Goal: Task Accomplishment & Management: Complete application form

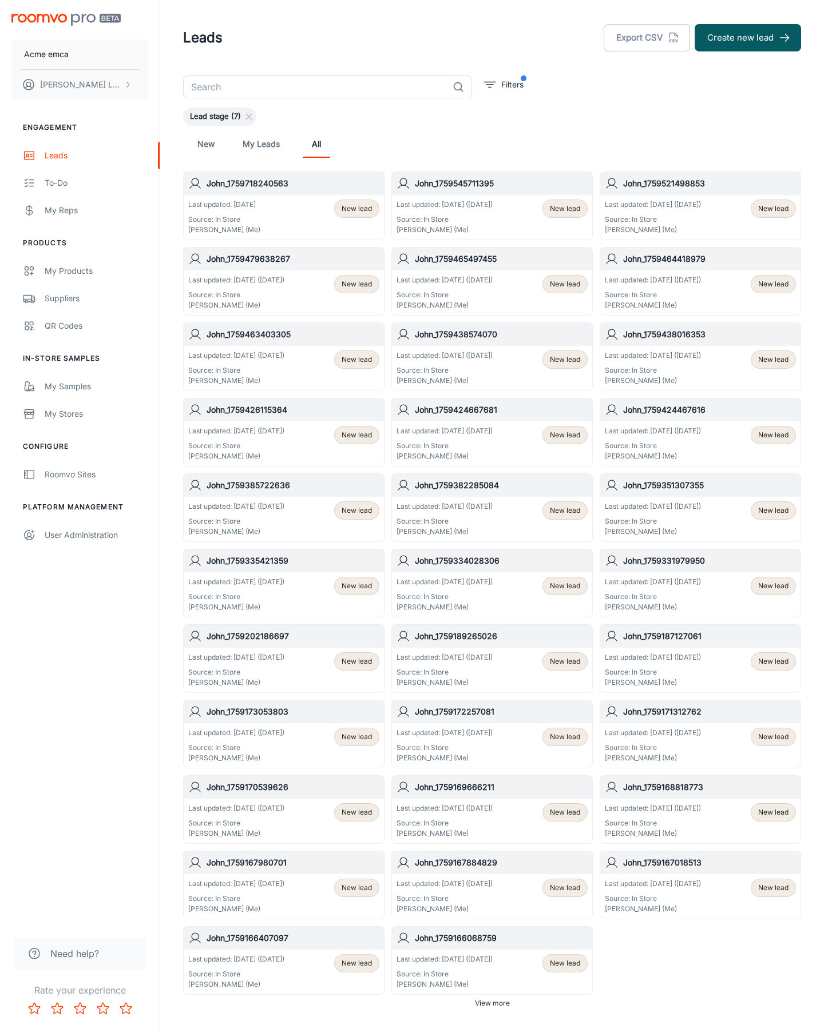
click at [748, 38] on button "Create new lead" at bounding box center [747, 37] width 106 height 27
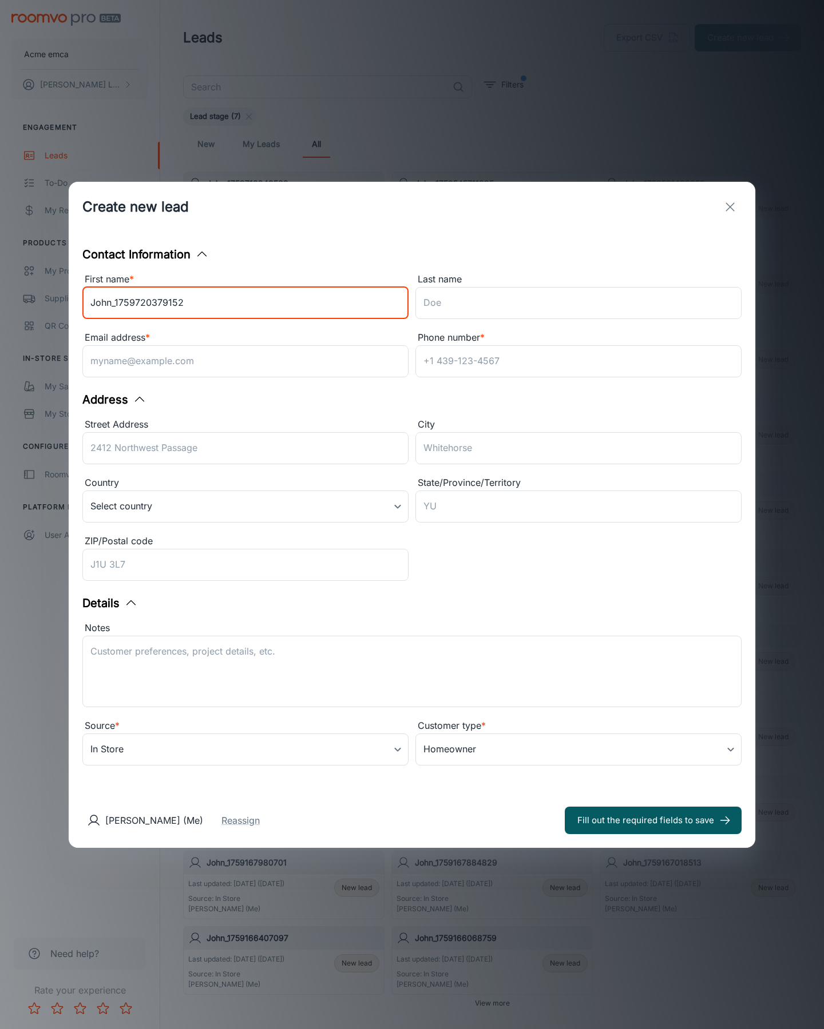
type input "John_1759720379152"
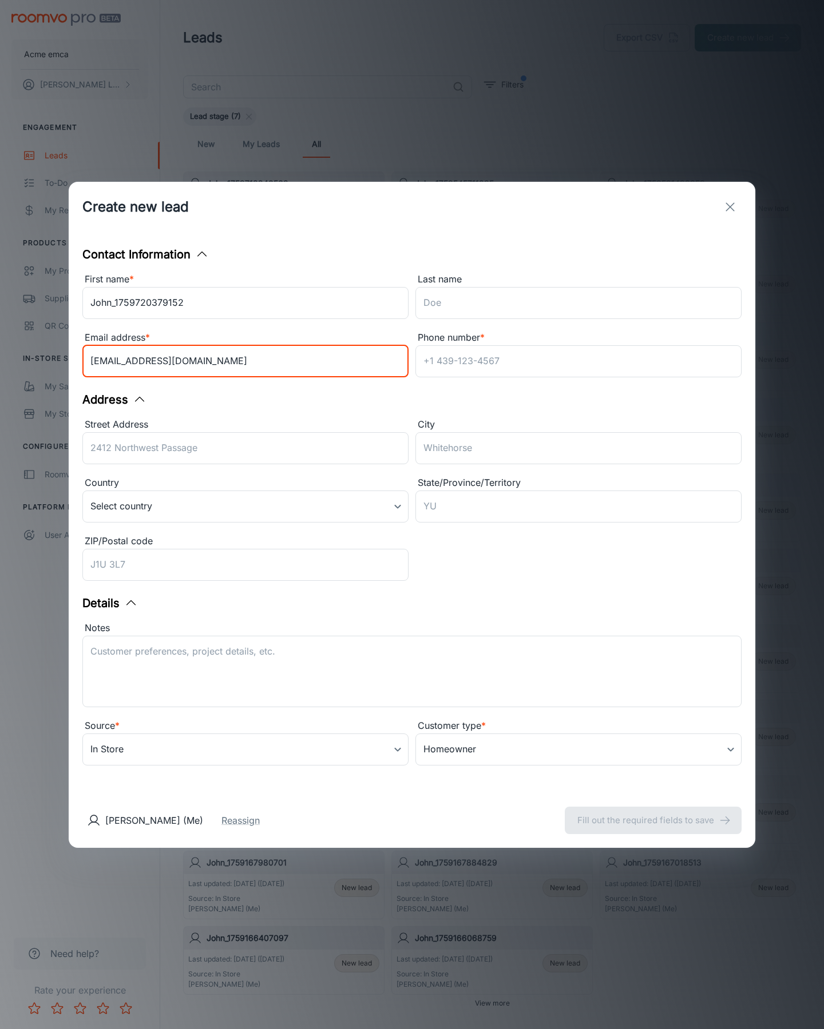
type input "[EMAIL_ADDRESS][DOMAIN_NAME]"
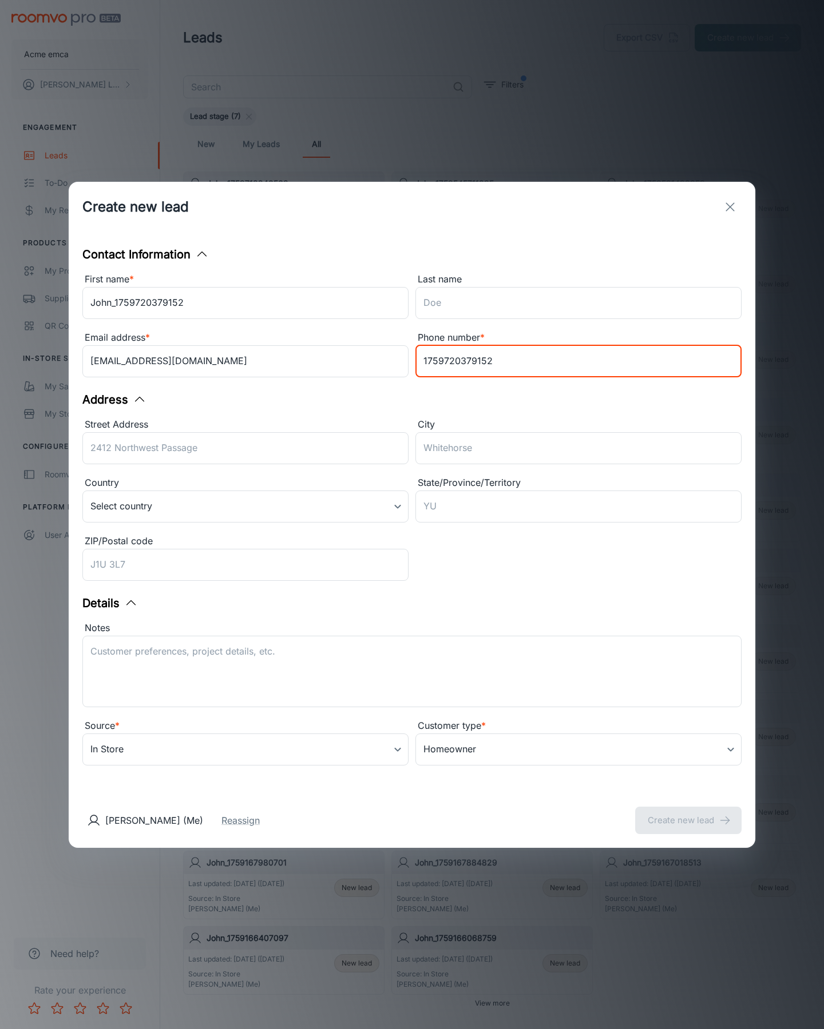
type input "1759720379152"
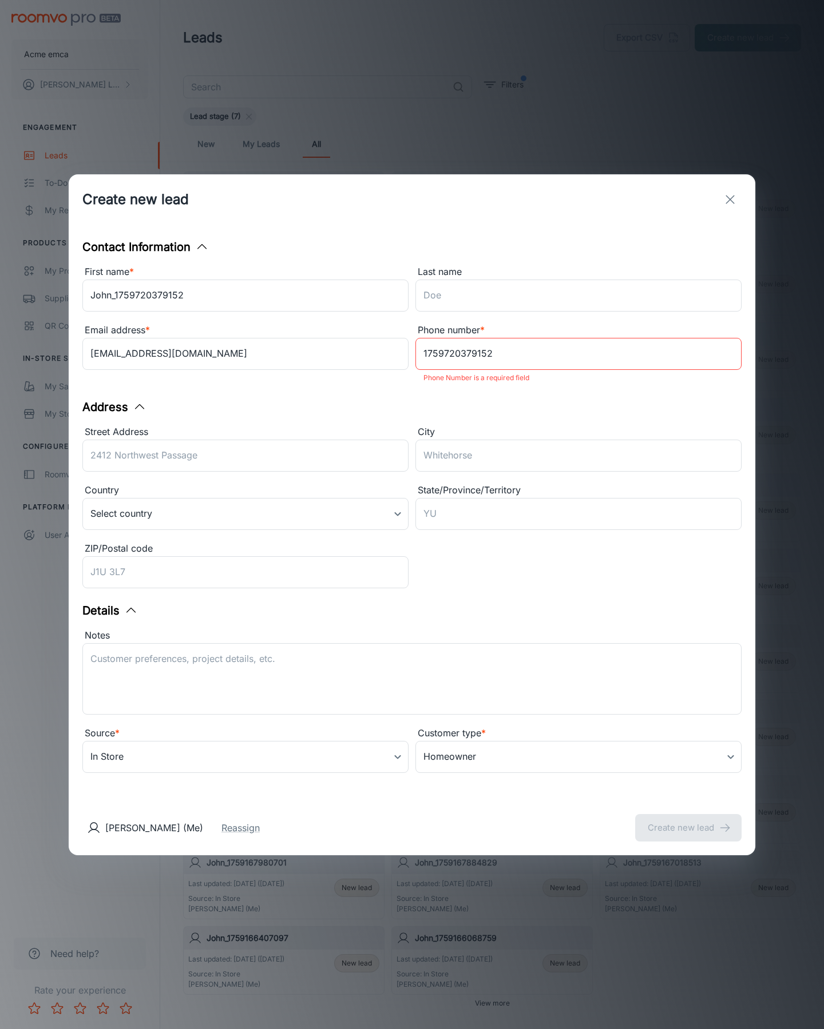
click at [688, 820] on button "Create new lead" at bounding box center [688, 827] width 106 height 27
